Goal: Task Accomplishment & Management: Complete application form

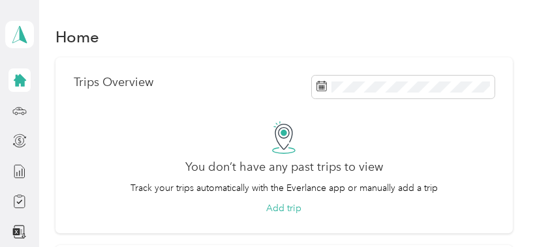
scroll to position [2, 0]
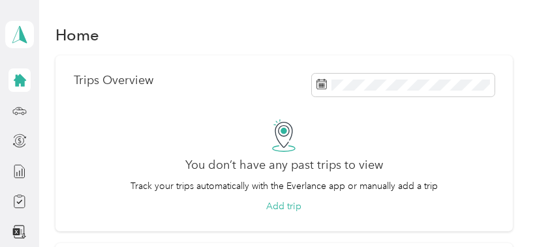
click at [17, 78] on icon at bounding box center [20, 80] width 12 height 12
click at [19, 109] on icon at bounding box center [19, 108] width 1 height 1
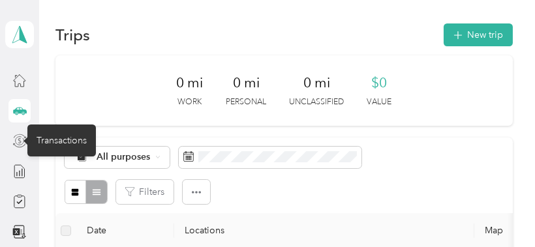
click at [16, 142] on icon at bounding box center [19, 141] width 14 height 14
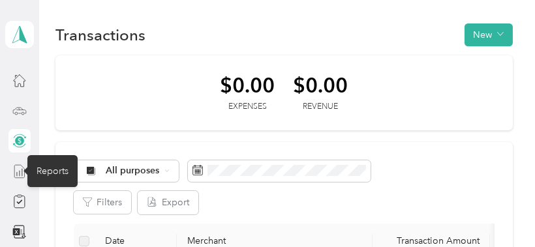
click at [18, 173] on icon at bounding box center [19, 171] width 14 height 14
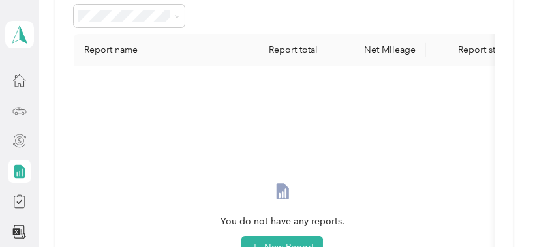
scroll to position [72, 0]
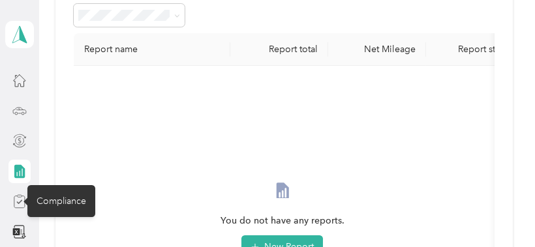
click at [16, 202] on icon at bounding box center [19, 201] width 14 height 14
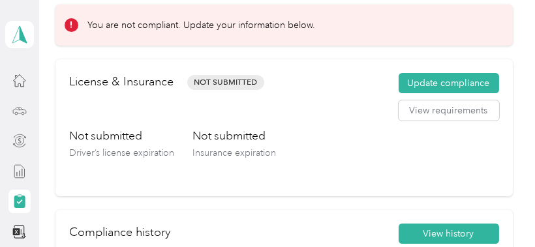
scroll to position [59, 0]
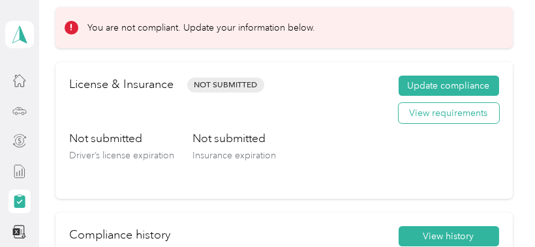
click at [428, 111] on button "View requirements" at bounding box center [448, 113] width 100 height 21
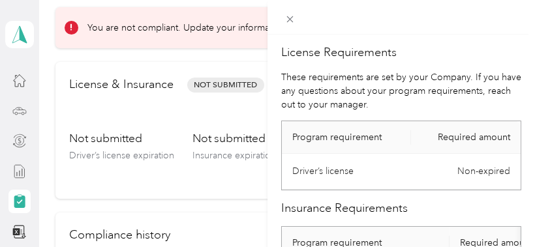
click at [234, 110] on div "License Requirements These requirements are set by your Company. If you have an…" at bounding box center [267, 123] width 535 height 247
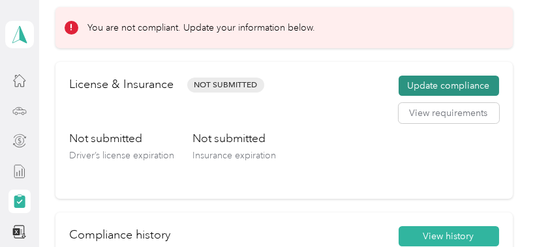
click at [437, 89] on button "Update compliance" at bounding box center [448, 86] width 100 height 21
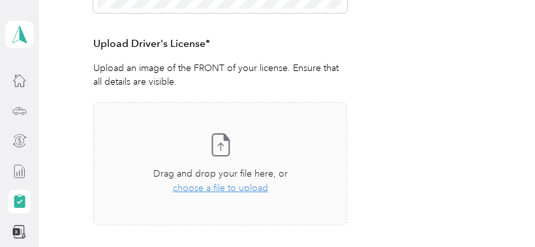
scroll to position [343, 0]
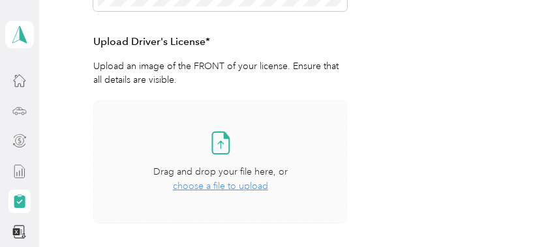
click at [237, 187] on span "choose a file to upload" at bounding box center [220, 186] width 95 height 11
click at [503, 127] on div "Employee details & driver’s license License Insurance declaration Insurance Veh…" at bounding box center [283, 40] width 457 height 512
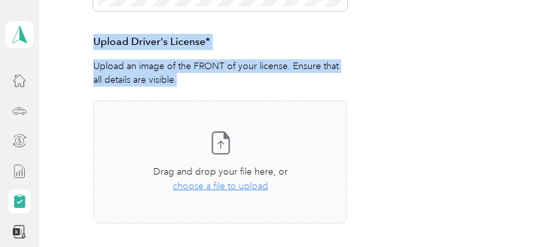
scroll to position [0, 0]
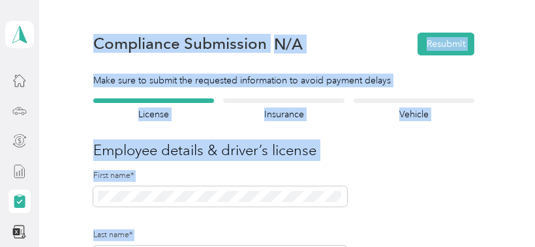
drag, startPoint x: 69, startPoint y: 153, endPoint x: 465, endPoint y: -38, distance: 439.6
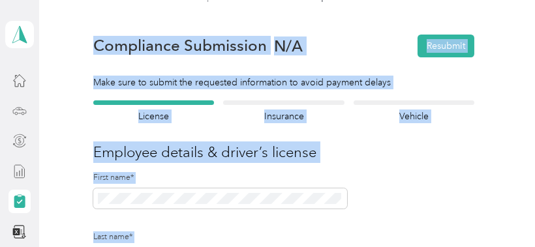
click at [465, 0] on html "Pamela Ann Garruppo Personal dashboard Back Home Compliance overview Compliance…" at bounding box center [264, 123] width 528 height 247
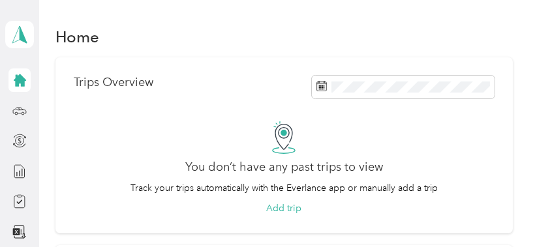
click at [16, 82] on icon at bounding box center [20, 80] width 12 height 12
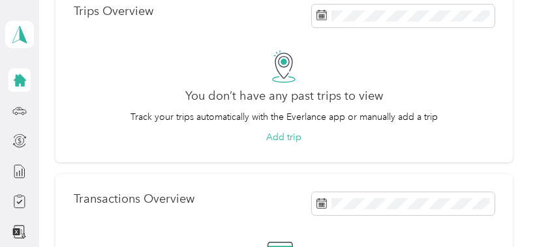
scroll to position [68, 0]
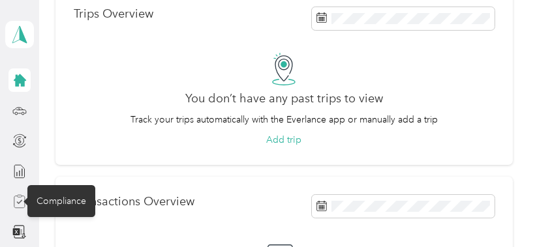
click at [19, 198] on icon at bounding box center [19, 201] width 14 height 14
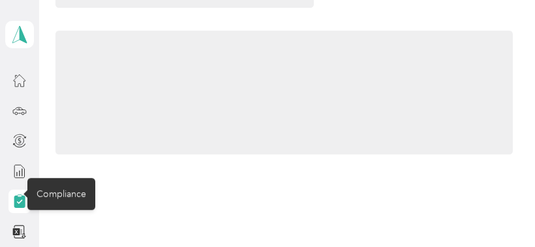
scroll to position [68, 0]
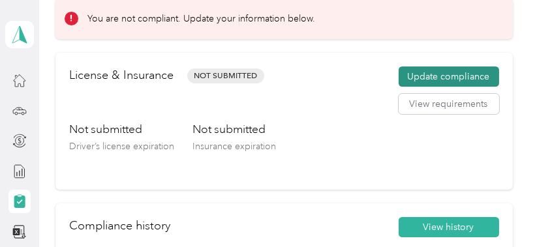
click at [428, 76] on button "Update compliance" at bounding box center [448, 77] width 100 height 21
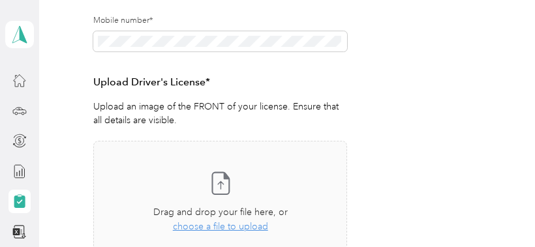
scroll to position [332, 0]
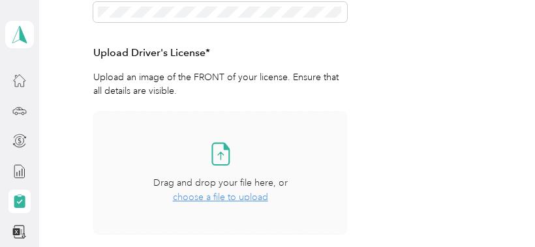
click at [231, 157] on icon at bounding box center [220, 154] width 26 height 26
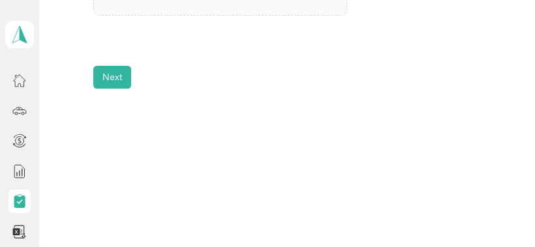
scroll to position [582, 0]
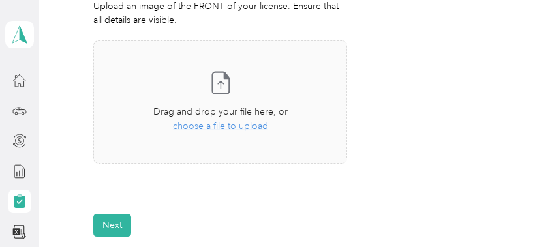
scroll to position [381, 0]
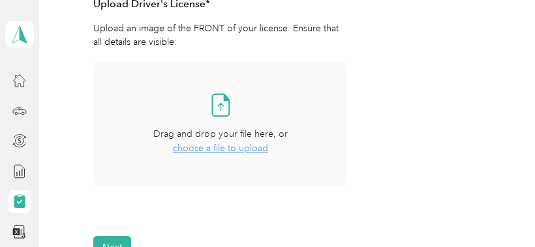
click at [225, 150] on span "choose a file to upload" at bounding box center [220, 148] width 95 height 11
click at [189, 147] on span "choose a file to upload" at bounding box center [220, 148] width 95 height 11
drag, startPoint x: 189, startPoint y: 147, endPoint x: 84, endPoint y: 117, distance: 109.2
click at [84, 117] on div "Employee details & driver’s license License Insurance declaration Insurance Veh…" at bounding box center [283, 2] width 457 height 512
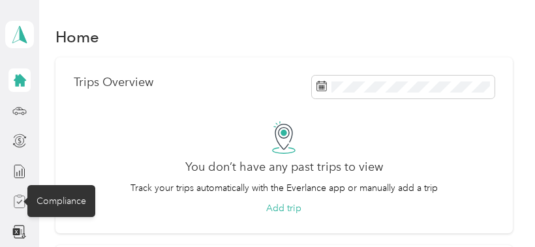
click at [12, 204] on icon at bounding box center [19, 201] width 14 height 14
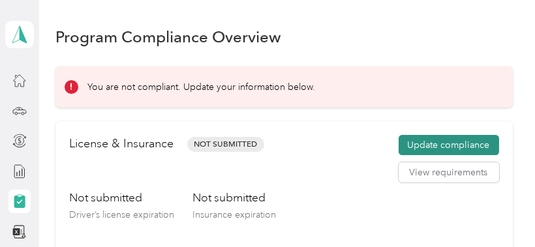
click at [417, 148] on button "Update compliance" at bounding box center [448, 145] width 100 height 21
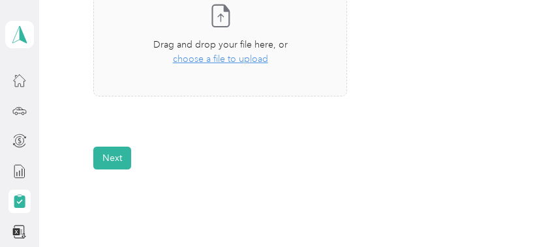
scroll to position [479, 0]
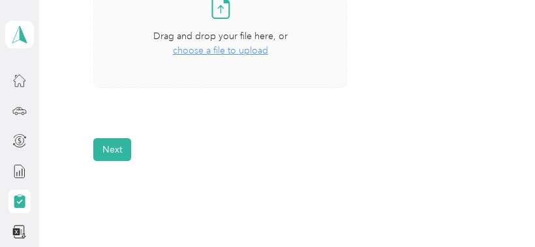
click at [233, 52] on span "choose a file to upload" at bounding box center [220, 50] width 95 height 11
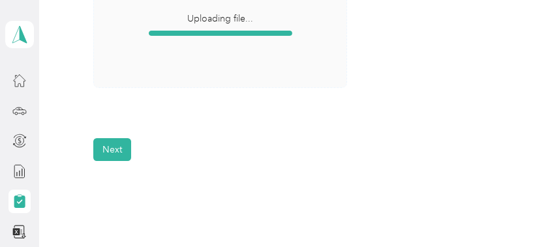
click at [181, 85] on span "Uploading file..." at bounding box center [220, 26] width 252 height 122
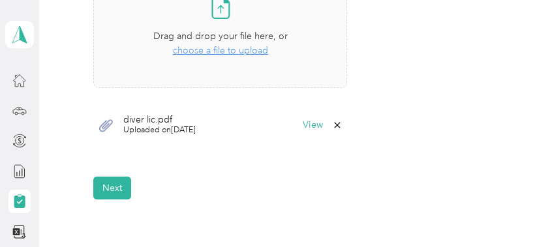
scroll to position [443, 0]
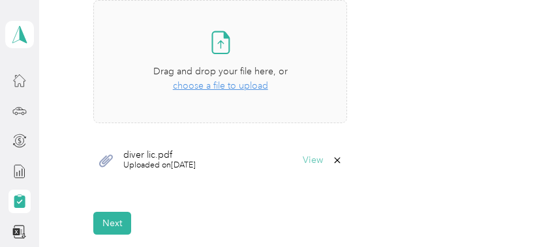
click at [316, 161] on button "View" at bounding box center [313, 160] width 20 height 9
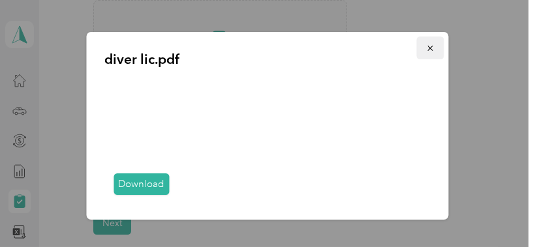
click at [430, 48] on icon "button" at bounding box center [429, 48] width 5 height 5
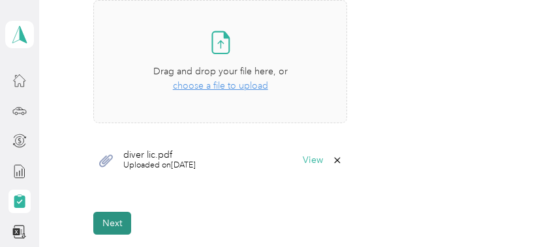
click at [104, 228] on button "Next" at bounding box center [112, 223] width 38 height 23
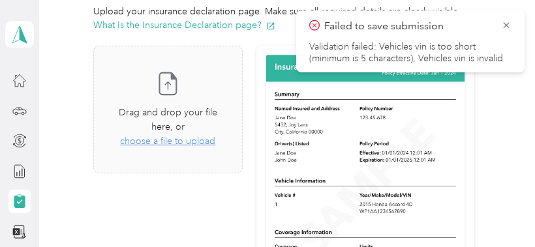
scroll to position [312, 0]
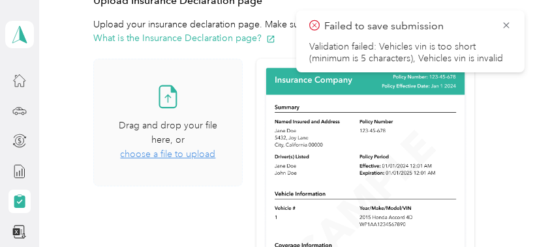
click at [160, 154] on span "choose a file to upload" at bounding box center [167, 154] width 95 height 11
click at [505, 23] on icon at bounding box center [506, 26] width 10 height 12
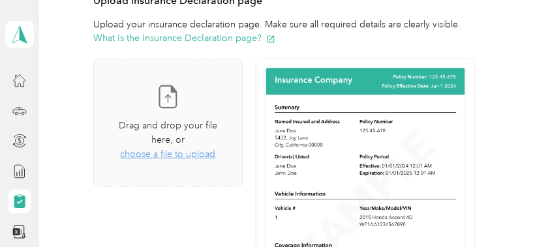
drag, startPoint x: 260, startPoint y: 126, endPoint x: 499, endPoint y: 68, distance: 245.7
click at [499, 68] on div "Employee details & driver’s license License Insurance declaration Insurance Veh…" at bounding box center [283, 125] width 457 height 621
click at [162, 157] on span "choose a file to upload" at bounding box center [167, 154] width 95 height 11
click at [162, 155] on span "choose a file to upload" at bounding box center [167, 154] width 95 height 11
click at [187, 155] on span "choose a file to upload" at bounding box center [167, 154] width 95 height 11
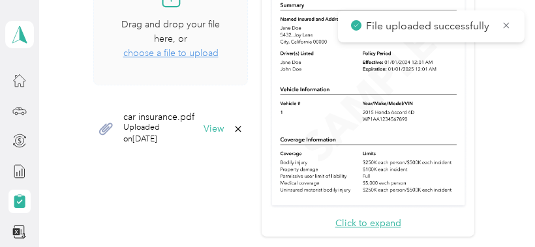
scroll to position [414, 0]
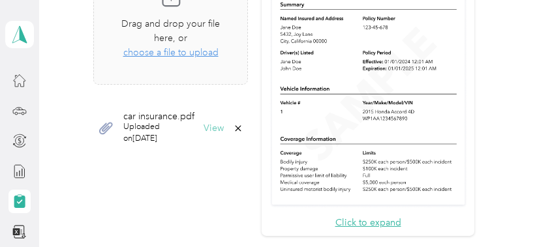
click at [211, 131] on button "View" at bounding box center [213, 128] width 20 height 9
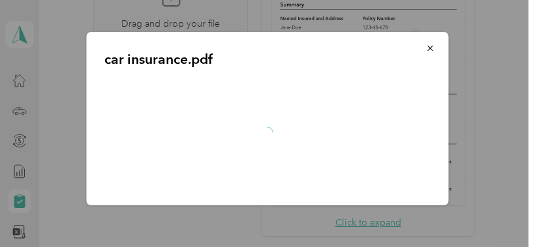
click at [211, 131] on div at bounding box center [267, 133] width 325 height 110
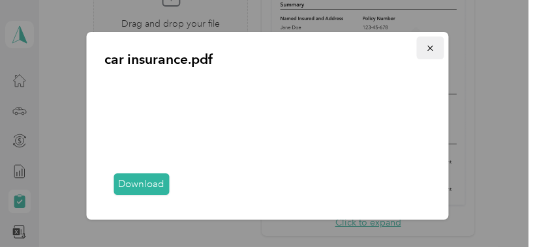
click at [430, 47] on icon "button" at bounding box center [430, 48] width 9 height 9
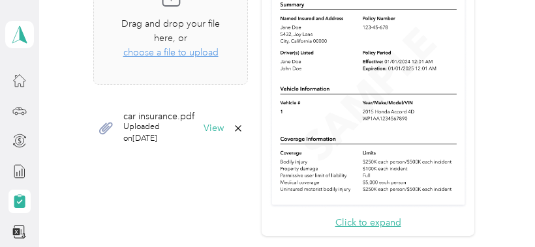
click at [18, 201] on icon at bounding box center [19, 202] width 11 height 12
click at [14, 203] on icon at bounding box center [19, 202] width 11 height 12
drag, startPoint x: 10, startPoint y: 203, endPoint x: 124, endPoint y: 179, distance: 116.0
click at [124, 179] on section "Pamela Ann Garruppo Personal dashboard Back Home Compliance overview Compliance…" at bounding box center [264, 123] width 528 height 247
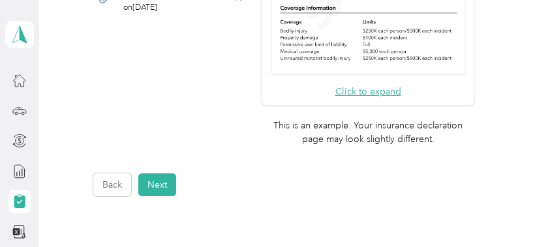
scroll to position [548, 0]
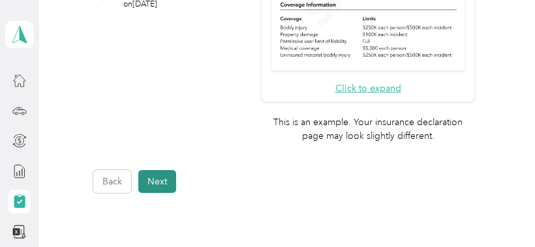
click at [161, 177] on button "Next" at bounding box center [157, 181] width 38 height 23
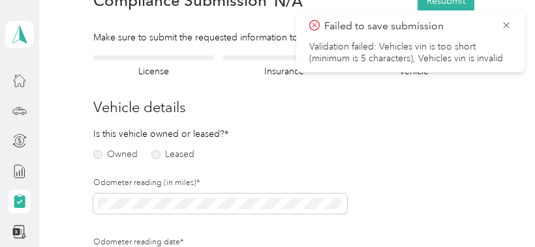
scroll to position [74, 0]
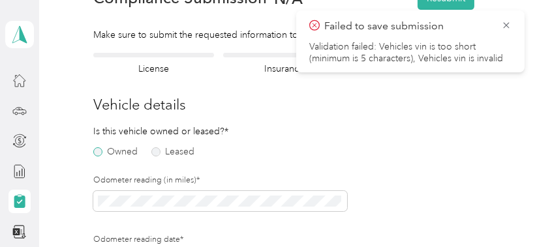
click at [99, 156] on label "Owned" at bounding box center [115, 151] width 44 height 9
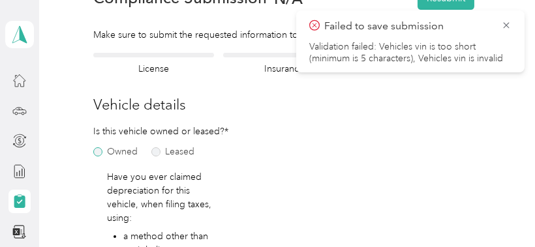
click at [99, 156] on label "Owned" at bounding box center [115, 151] width 44 height 9
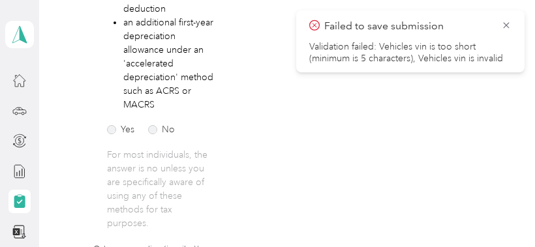
scroll to position [357, 0]
click at [164, 126] on label "No" at bounding box center [161, 129] width 27 height 9
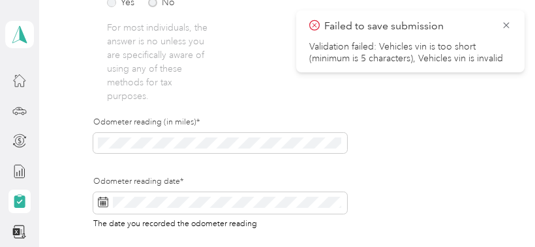
scroll to position [483, 0]
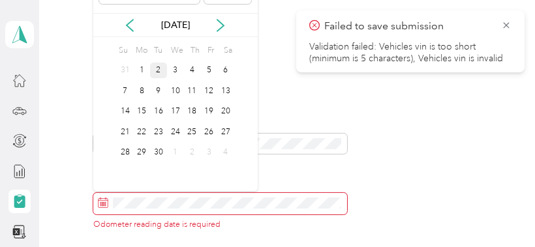
click at [161, 64] on div "2" at bounding box center [158, 71] width 17 height 16
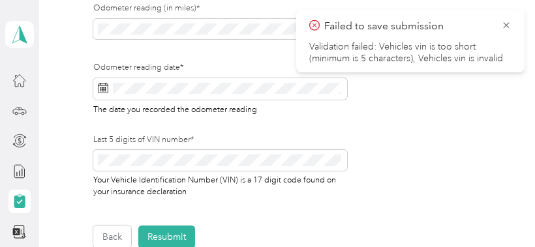
scroll to position [601, 0]
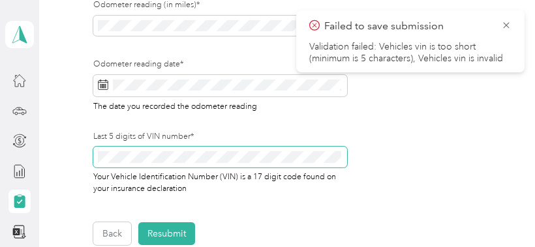
click at [112, 148] on span at bounding box center [220, 157] width 254 height 20
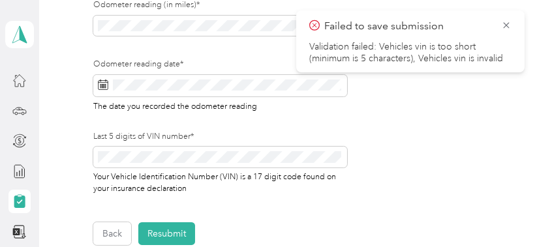
click at [114, 146] on div "Last 5 digits of VIN number* Your Vehicle Identification Number (VIN) is a 17 d…" at bounding box center [220, 163] width 254 height 64
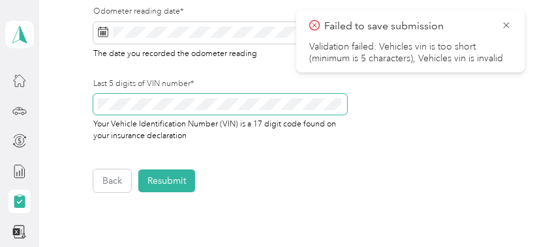
scroll to position [673, 0]
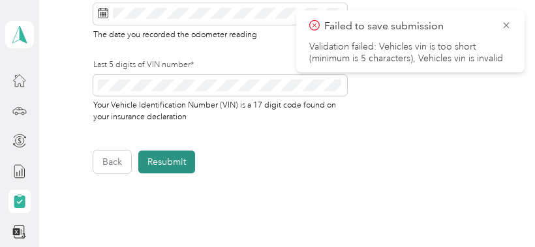
click at [165, 162] on button "Resubmit" at bounding box center [166, 162] width 57 height 23
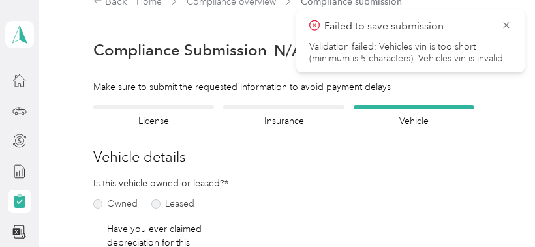
scroll to position [16, 0]
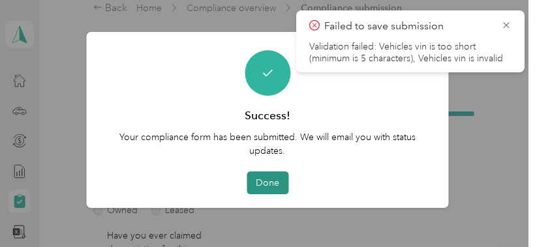
click at [264, 185] on button "Done" at bounding box center [268, 183] width 42 height 23
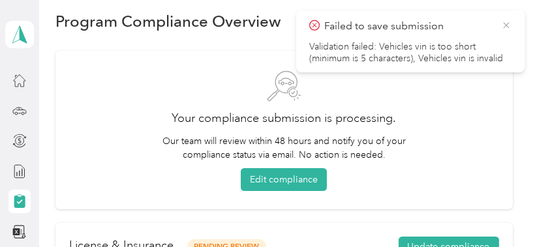
click at [503, 23] on icon at bounding box center [506, 25] width 6 height 6
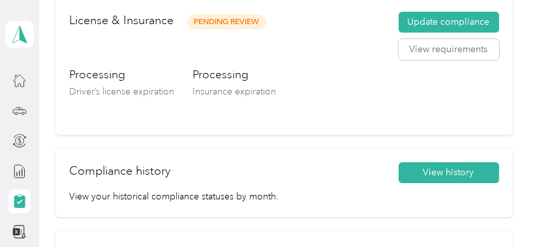
scroll to position [241, 0]
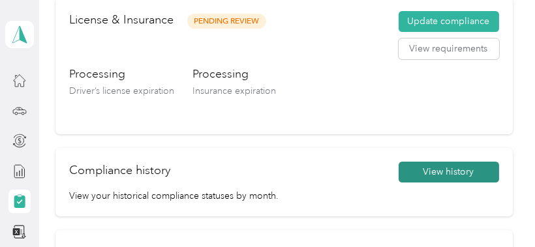
click at [426, 174] on button "View history" at bounding box center [448, 172] width 100 height 21
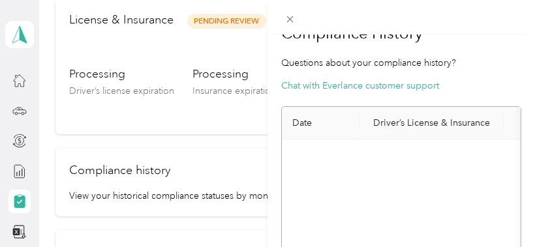
scroll to position [0, 0]
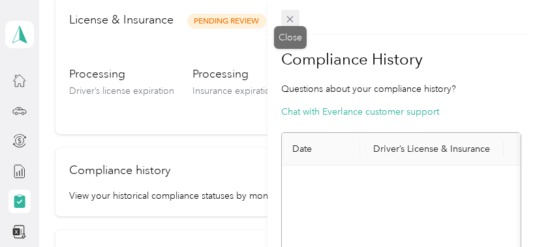
click at [292, 18] on icon at bounding box center [290, 19] width 7 height 7
